Goal: Find specific page/section: Find specific page/section

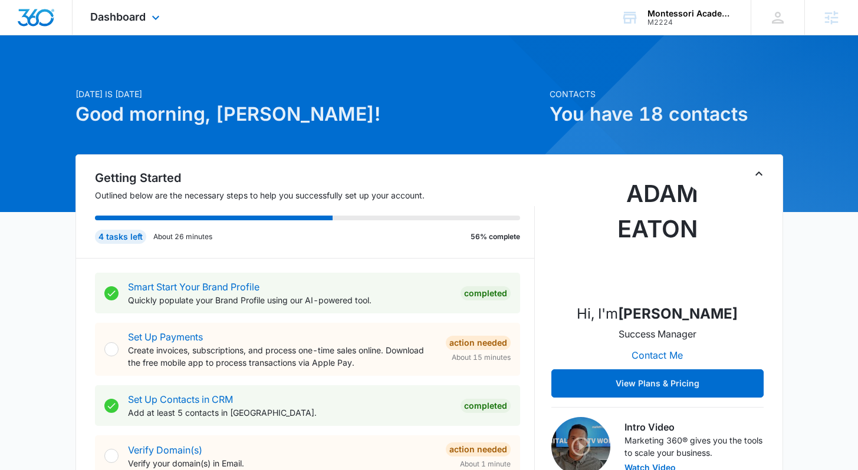
click at [144, 9] on div "Dashboard Apps Reputation Websites Forms CRM Email Social POS Content Ads Intel…" at bounding box center [126, 17] width 108 height 35
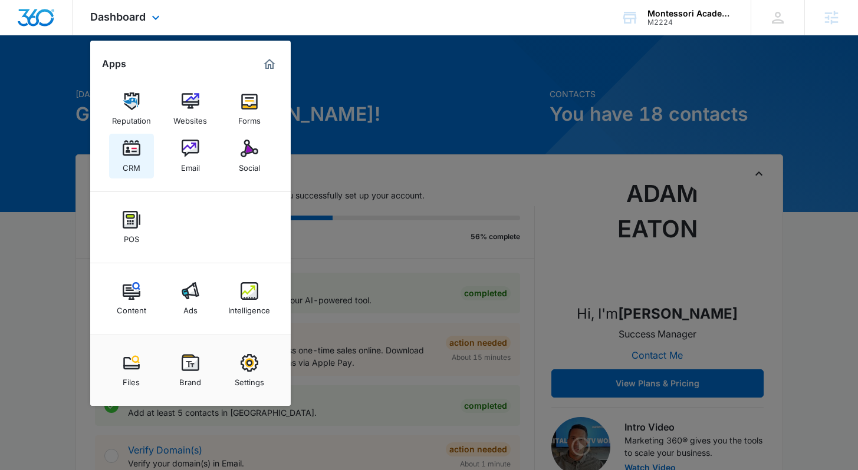
click at [126, 154] on img at bounding box center [132, 149] width 18 height 18
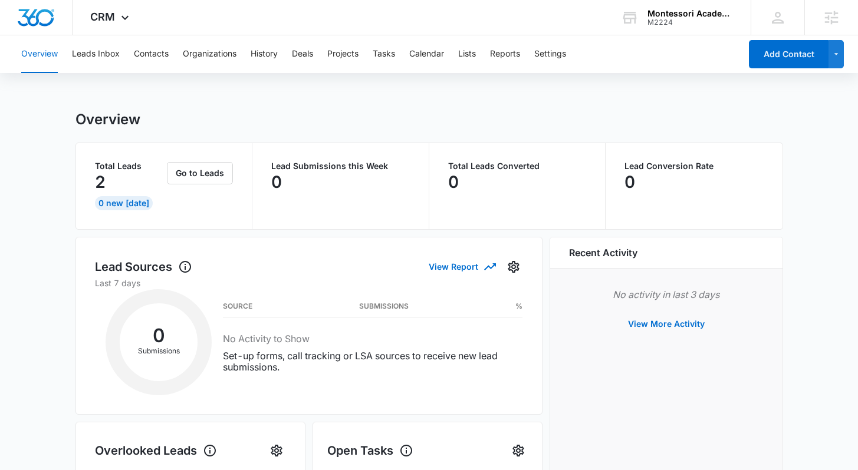
click at [103, 54] on button "Leads Inbox" at bounding box center [96, 54] width 48 height 38
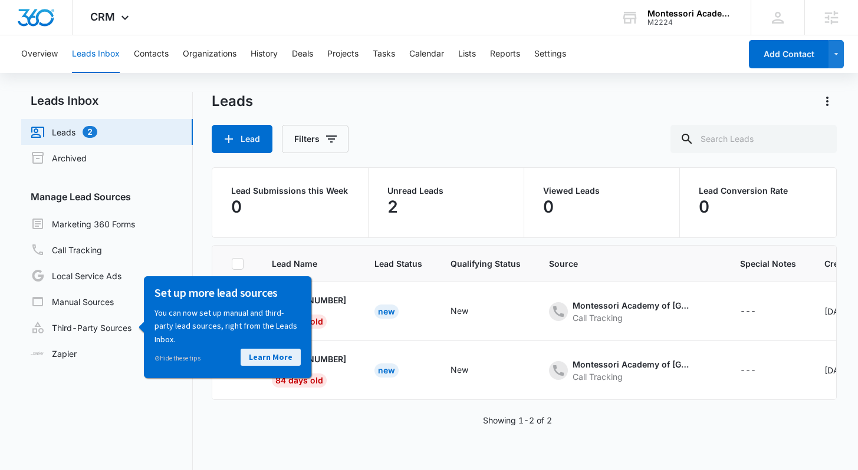
click at [261, 355] on link "Learn More" at bounding box center [270, 356] width 60 height 17
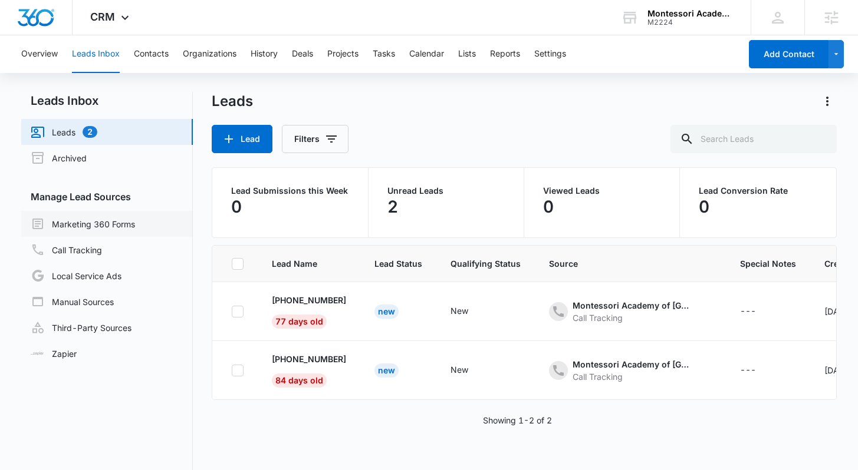
click at [124, 225] on link "Marketing 360 Forms" at bounding box center [83, 224] width 104 height 14
